Goal: Transaction & Acquisition: Download file/media

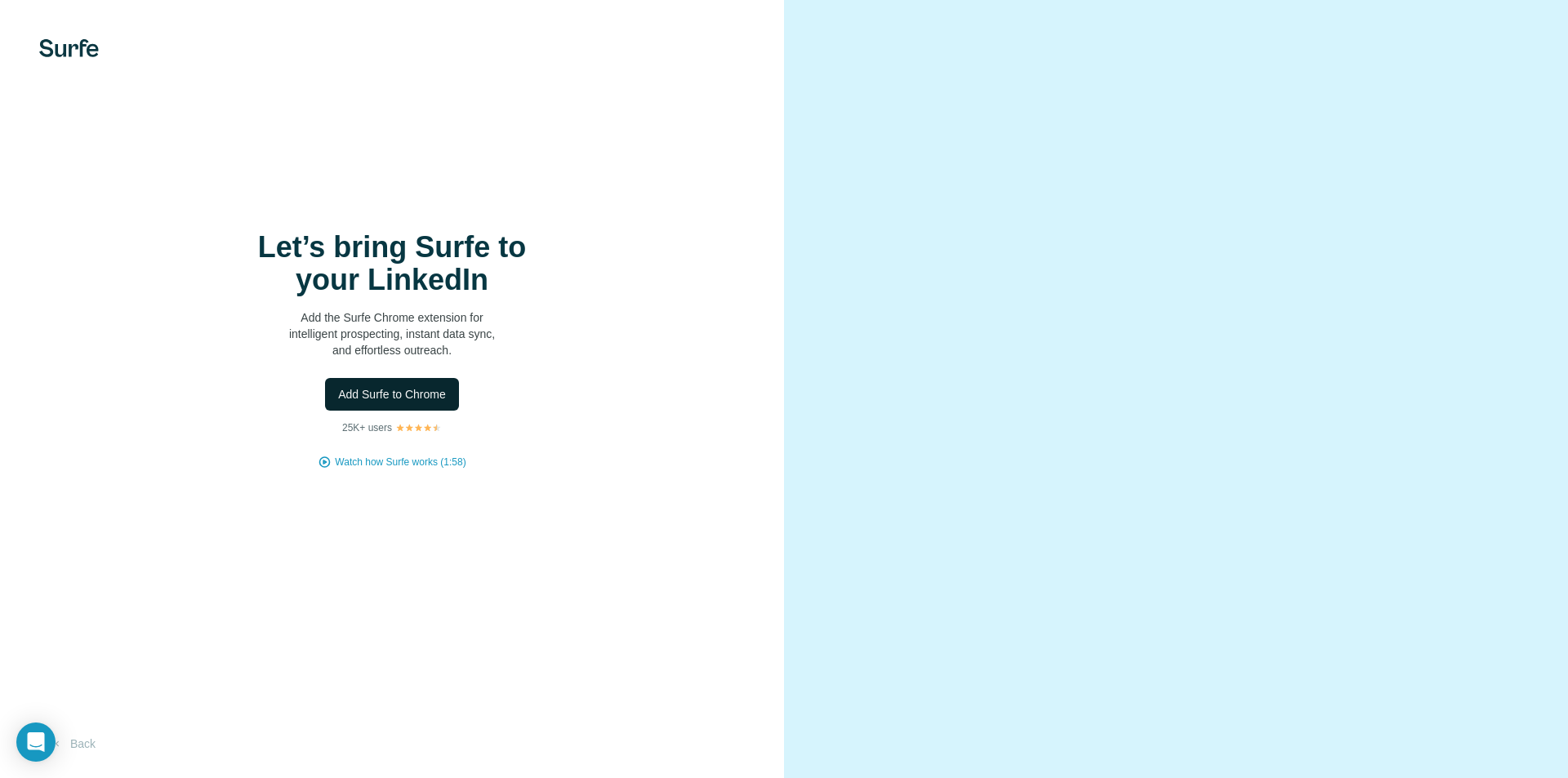
click at [427, 386] on span "Add Surfe to Chrome" at bounding box center [391, 394] width 108 height 16
click at [428, 407] on button "Add Surfe to Chrome" at bounding box center [391, 394] width 134 height 33
click at [65, 44] on img at bounding box center [69, 48] width 60 height 18
click at [53, 739] on body "Let’s bring Surfe to your LinkedIn Add the Surfe Chrome extension for intellige…" at bounding box center [784, 389] width 1568 height 778
drag, startPoint x: 99, startPoint y: 737, endPoint x: 91, endPoint y: 740, distance: 8.5
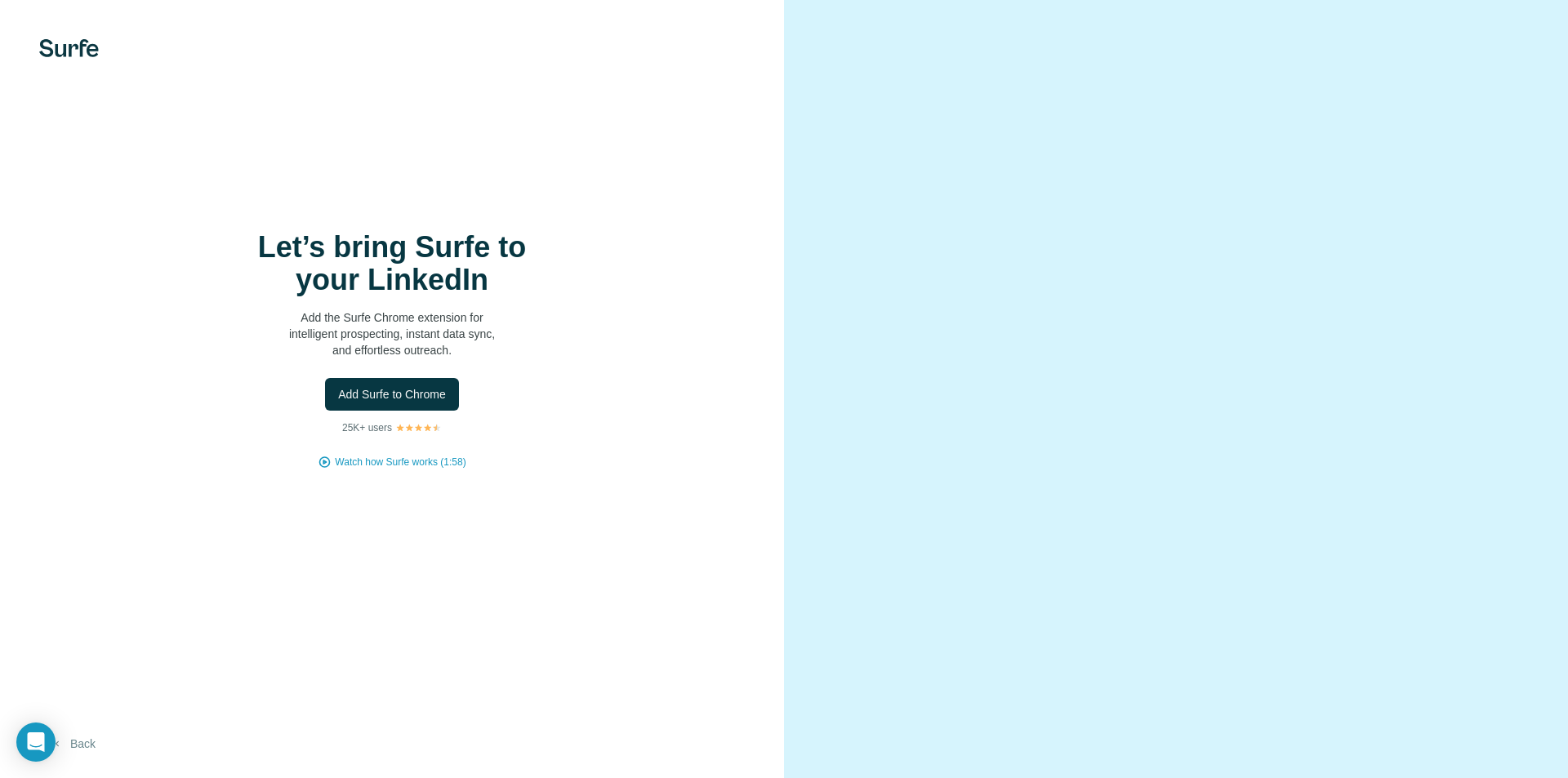
click at [99, 738] on button "Back" at bounding box center [73, 742] width 67 height 29
click at [80, 743] on button "Back" at bounding box center [73, 742] width 67 height 29
